Goal: Task Accomplishment & Management: Manage account settings

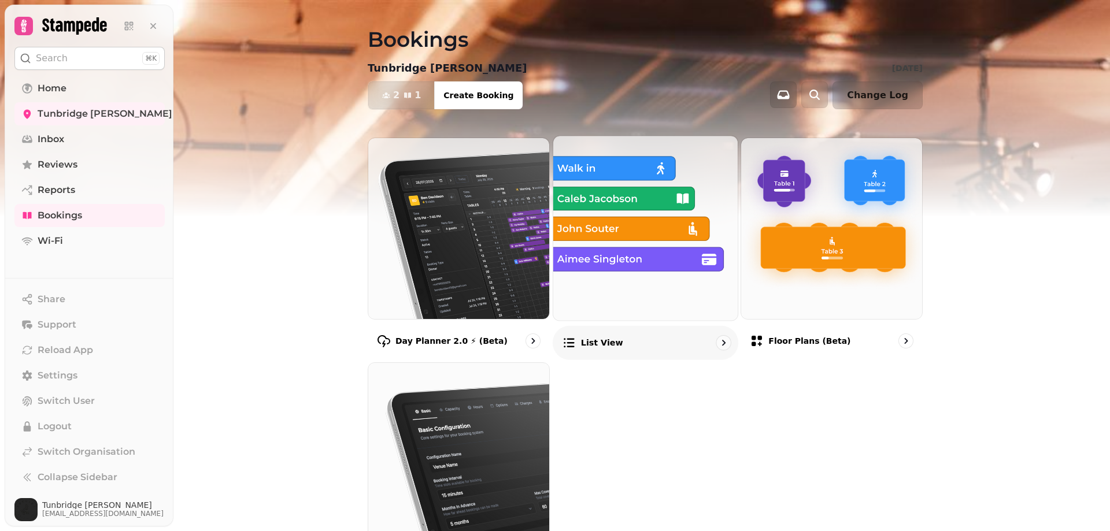
click at [643, 231] on img at bounding box center [645, 228] width 203 height 203
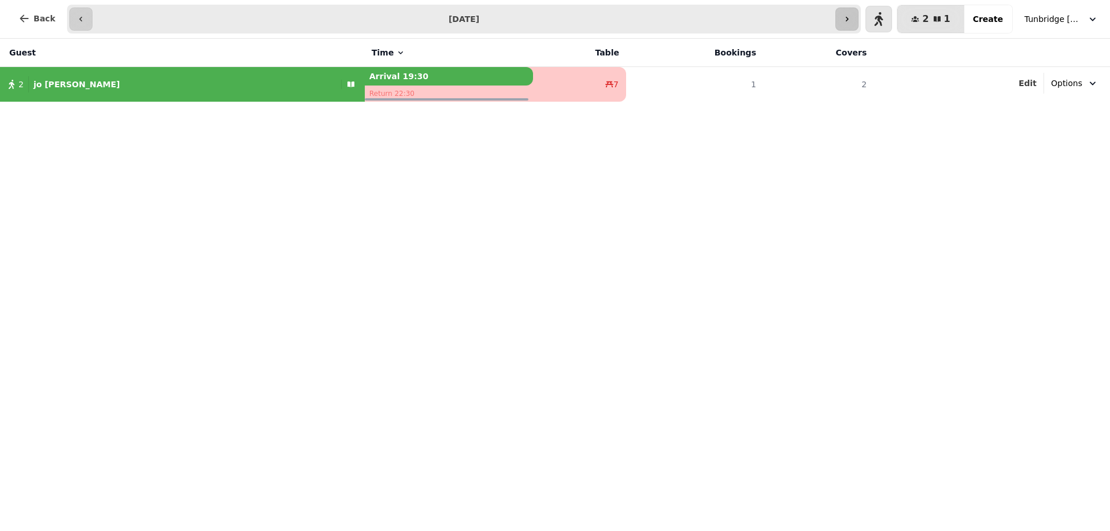
click at [851, 21] on icon "button" at bounding box center [846, 18] width 9 height 9
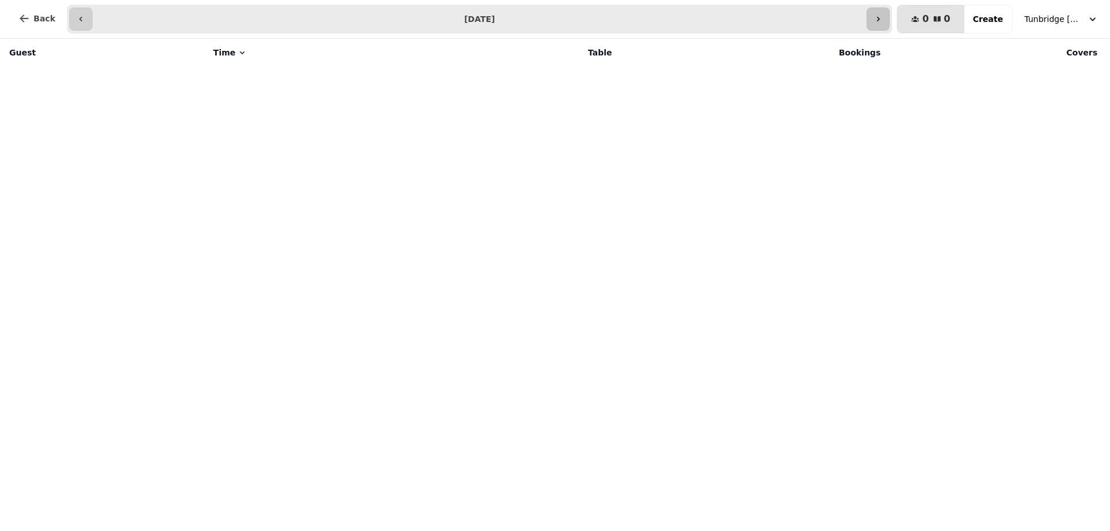
click at [878, 25] on button "button" at bounding box center [877, 19] width 23 height 23
click at [69, 16] on button "button" at bounding box center [80, 19] width 23 height 23
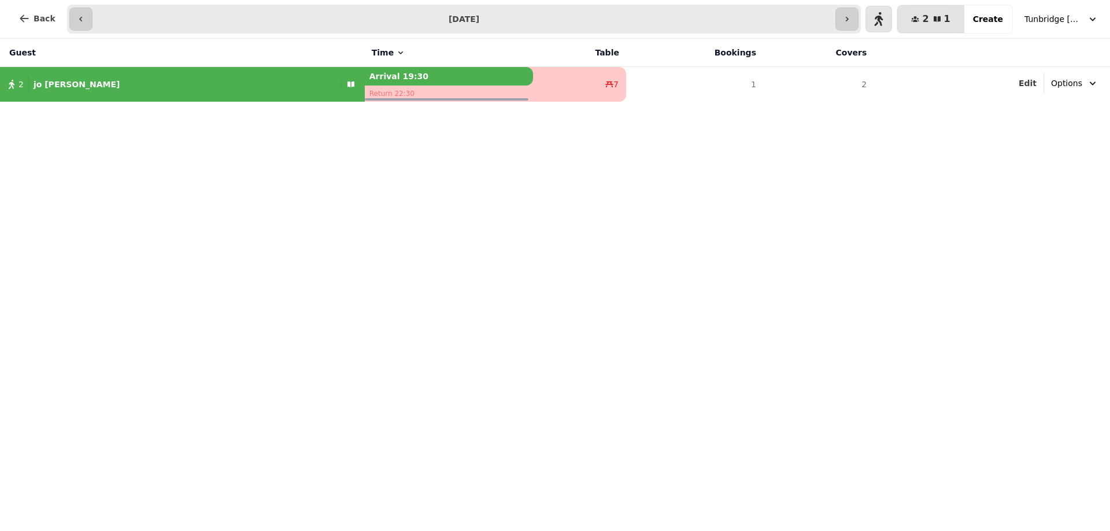
click at [214, 14] on input "**********" at bounding box center [464, 19] width 739 height 18
click at [844, 264] on div "Guest Time Table Bookings Covers 2 [PERSON_NAME] Arrival 19:30 Return 22:30 7 1…" at bounding box center [555, 285] width 1110 height 492
